Goal: Task Accomplishment & Management: Use online tool/utility

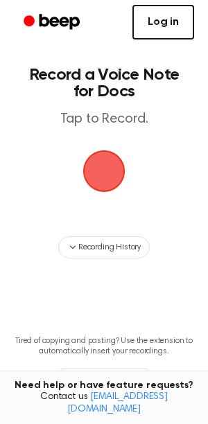
click at [176, 32] on link "Log in" at bounding box center [163, 22] width 62 height 35
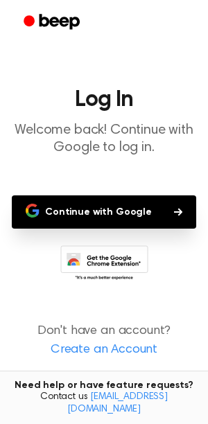
scroll to position [1, 0]
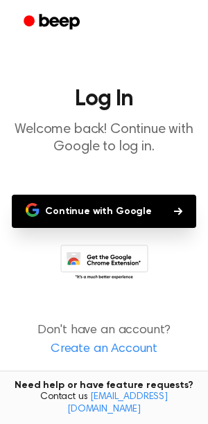
click at [146, 204] on button "Continue with Google" at bounding box center [104, 211] width 184 height 33
